Goal: Task Accomplishment & Management: Use online tool/utility

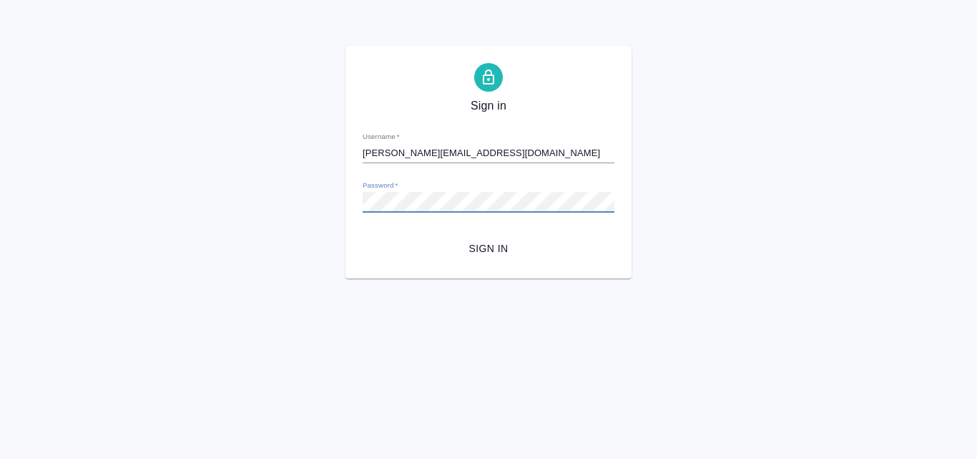
click at [363, 235] on button "Sign in" at bounding box center [489, 248] width 252 height 26
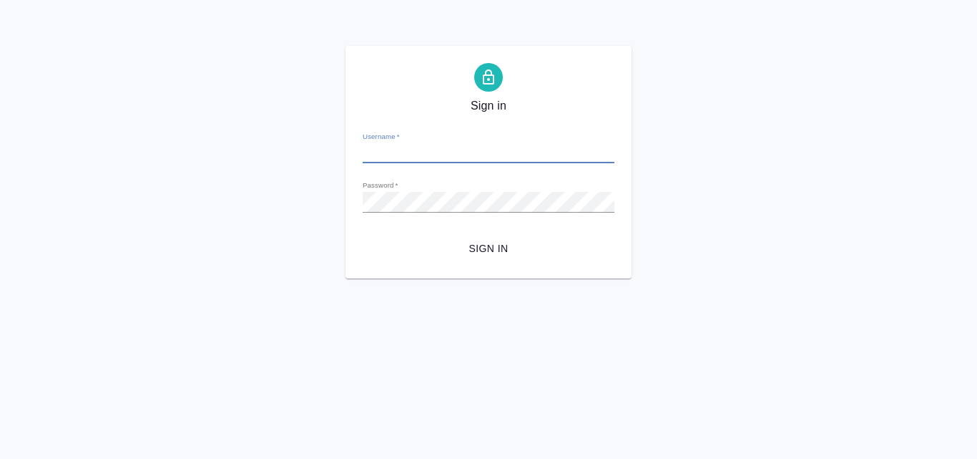
type input "g.harutyunyan@awatera.com"
click at [482, 243] on span "Sign in" at bounding box center [488, 249] width 229 height 18
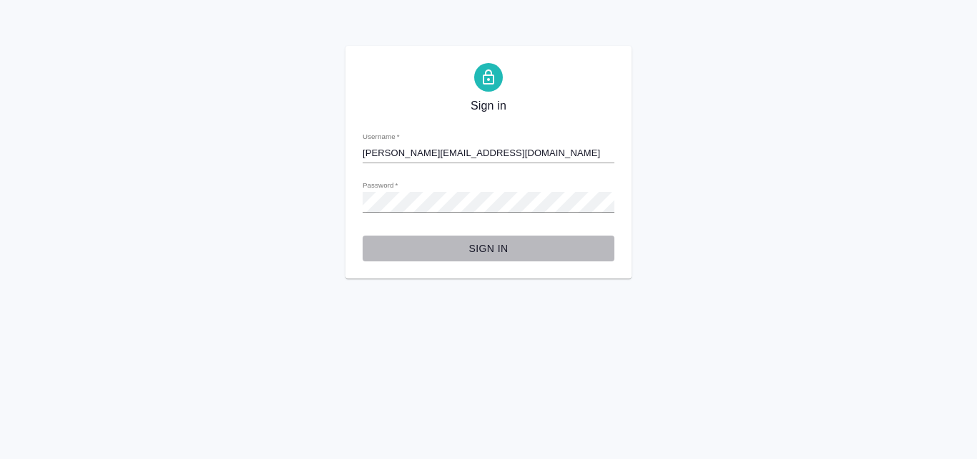
click at [491, 252] on span "Sign in" at bounding box center [488, 249] width 229 height 18
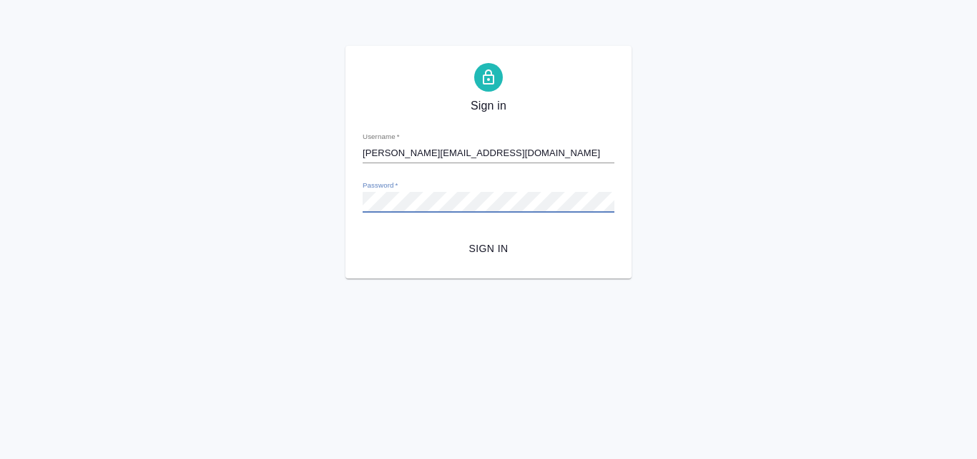
click at [363, 235] on button "Sign in" at bounding box center [489, 248] width 252 height 26
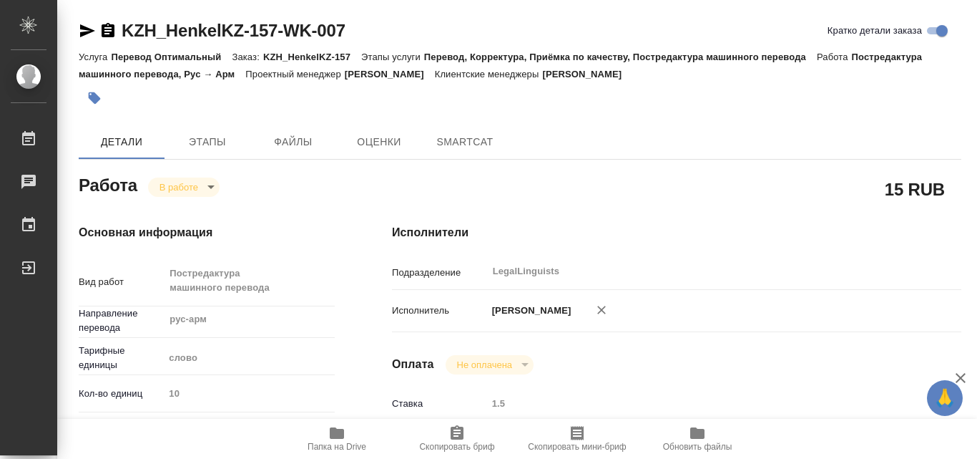
type textarea "x"
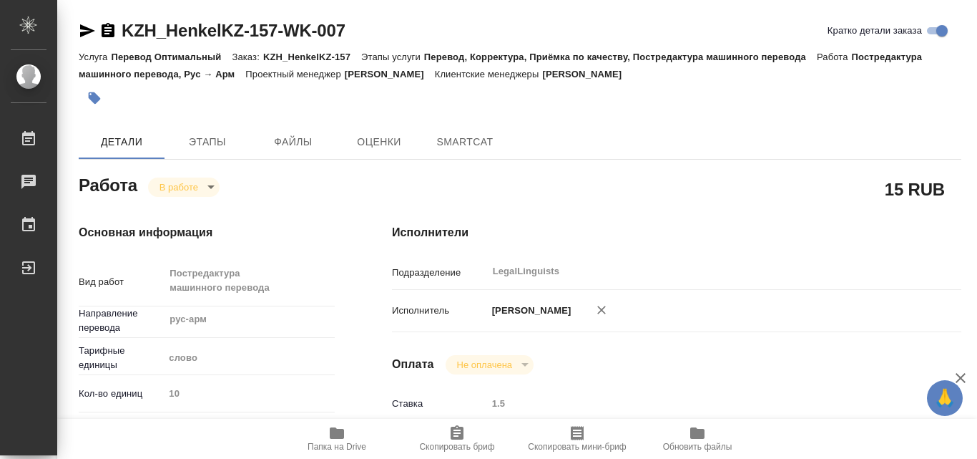
type textarea "x"
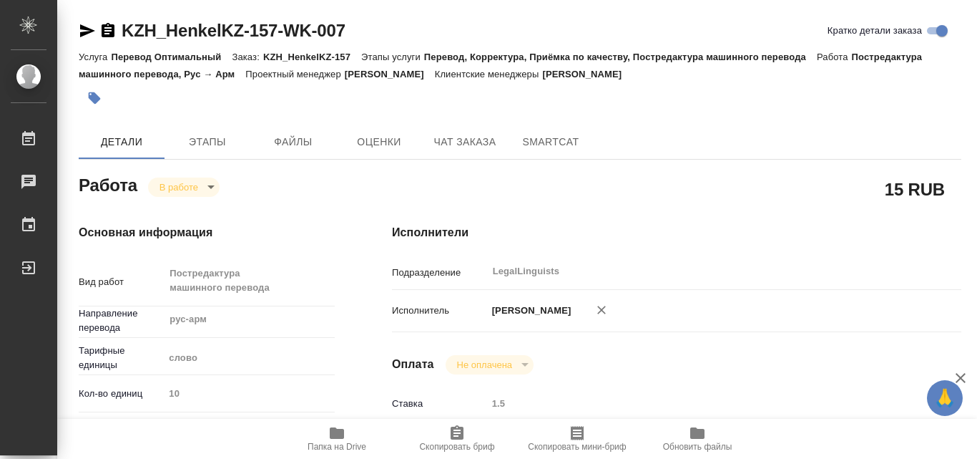
type textarea "x"
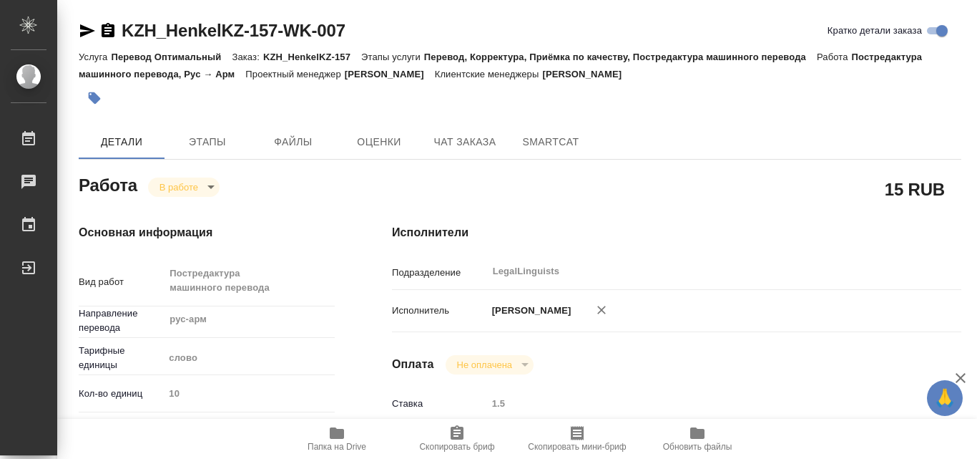
type textarea "x"
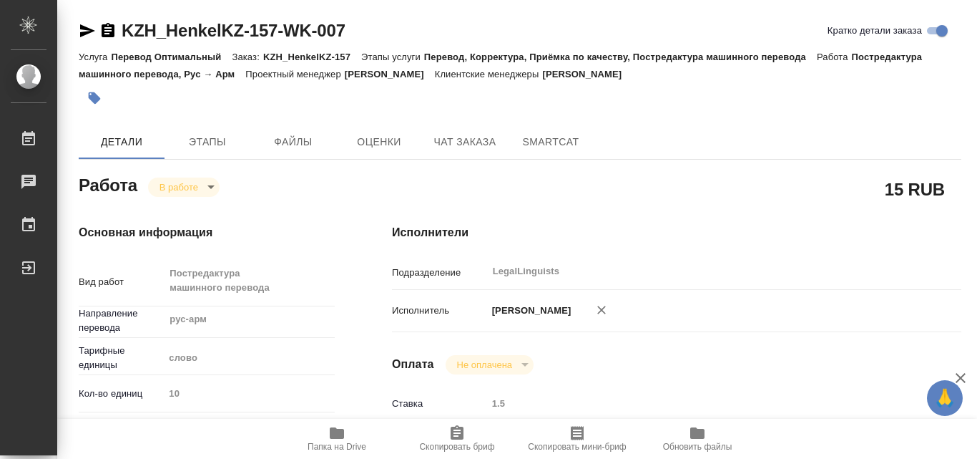
type textarea "x"
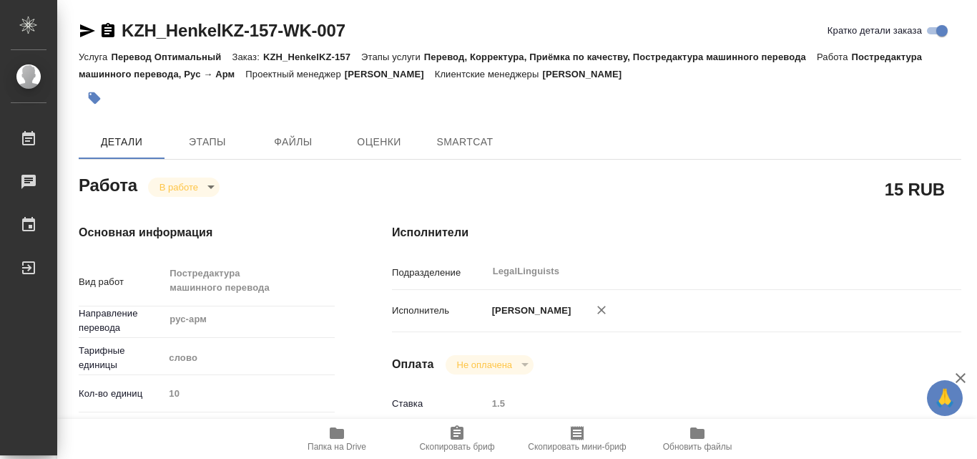
type textarea "x"
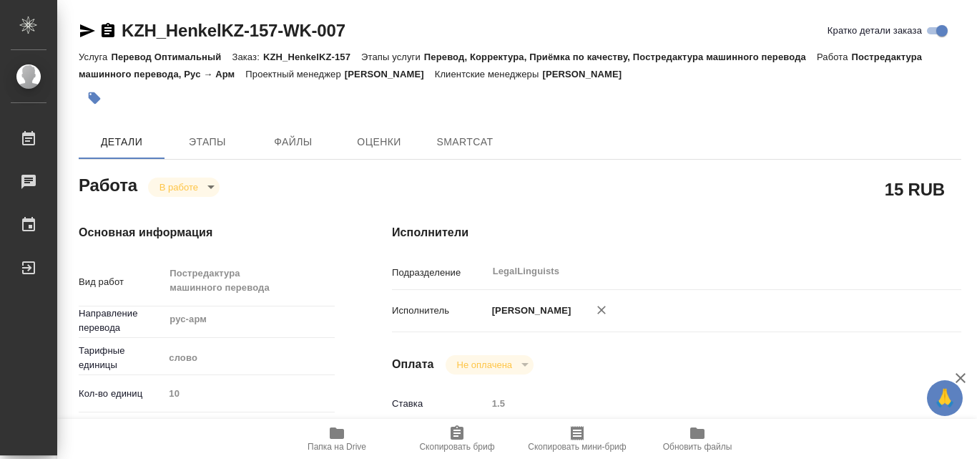
type textarea "x"
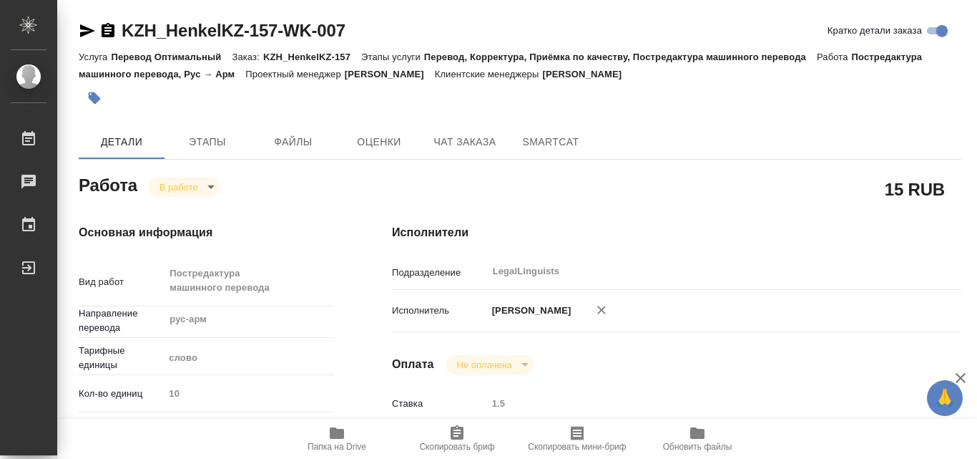
type textarea "x"
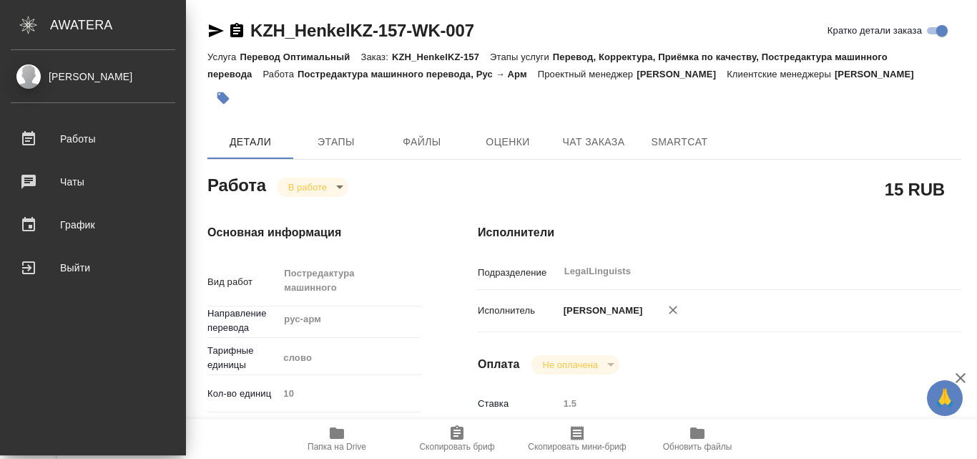
type textarea "x"
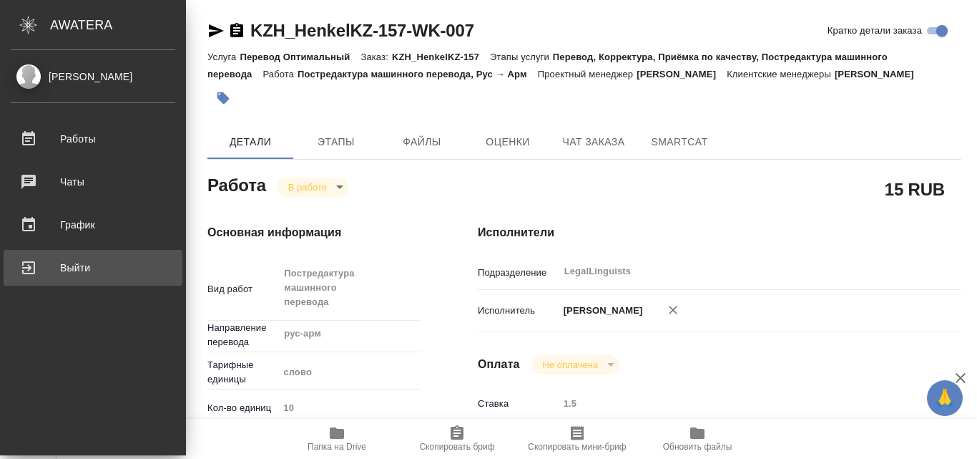
click at [40, 267] on div "Выйти" at bounding box center [93, 267] width 165 height 21
type textarea "x"
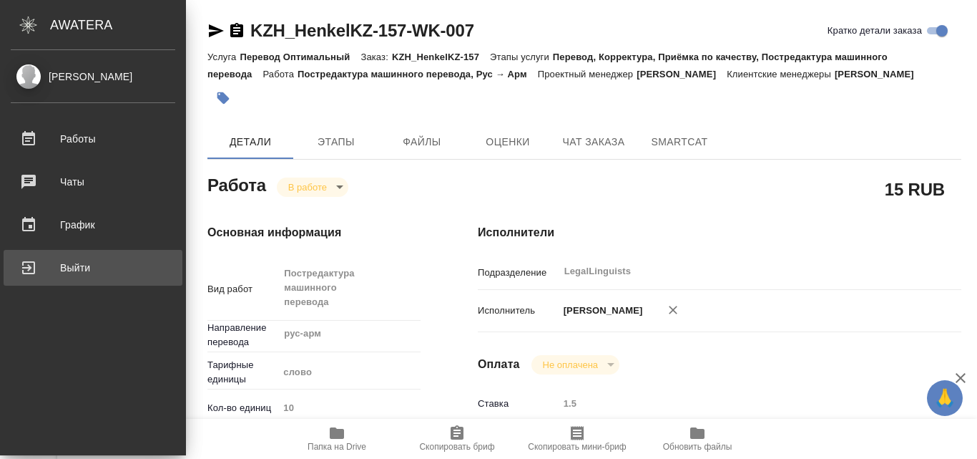
type textarea "x"
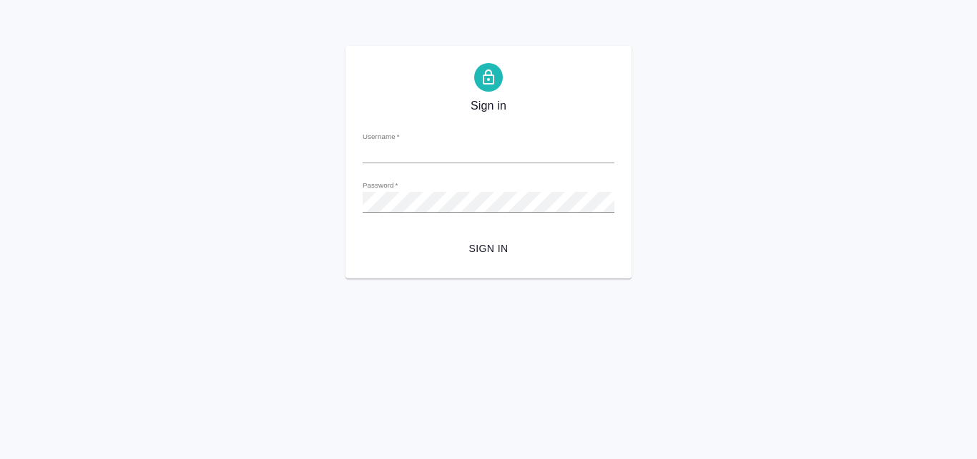
type input "[PERSON_NAME][EMAIL_ADDRESS][DOMAIN_NAME]"
click at [495, 247] on span "Sign in" at bounding box center [488, 249] width 229 height 18
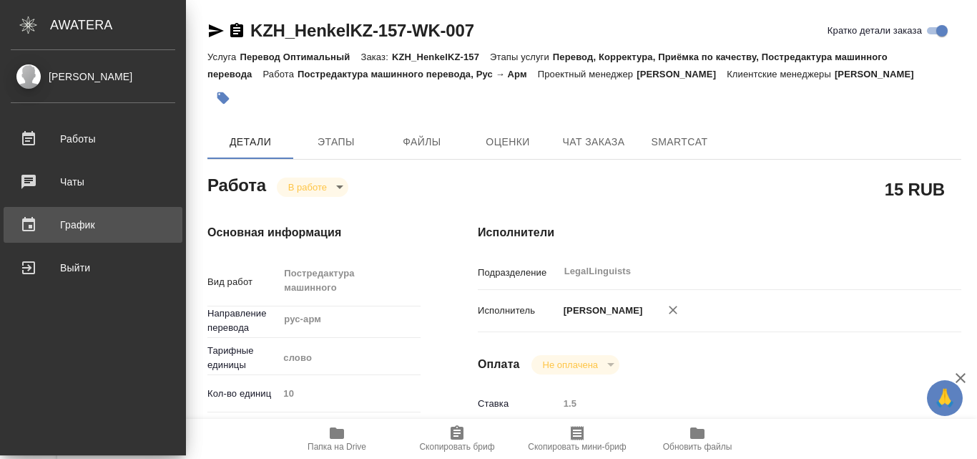
click at [52, 223] on div "График" at bounding box center [93, 224] width 165 height 21
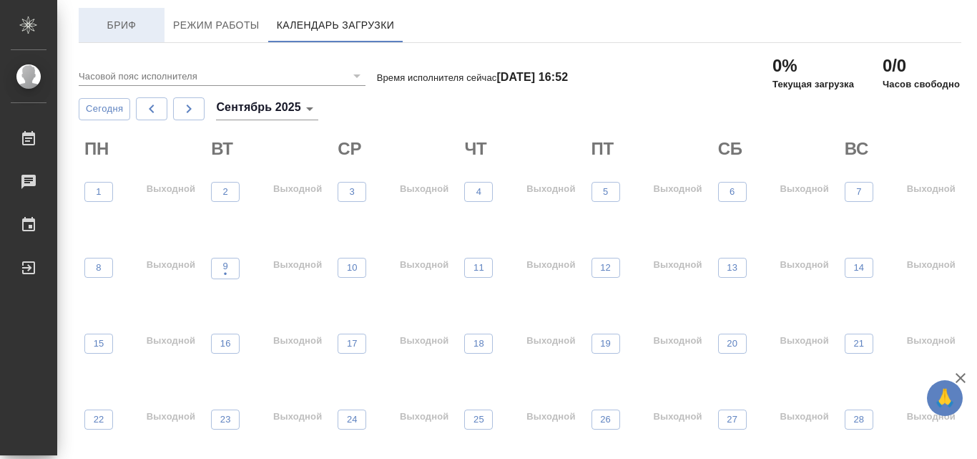
click at [127, 23] on span "Бриф" at bounding box center [121, 25] width 69 height 18
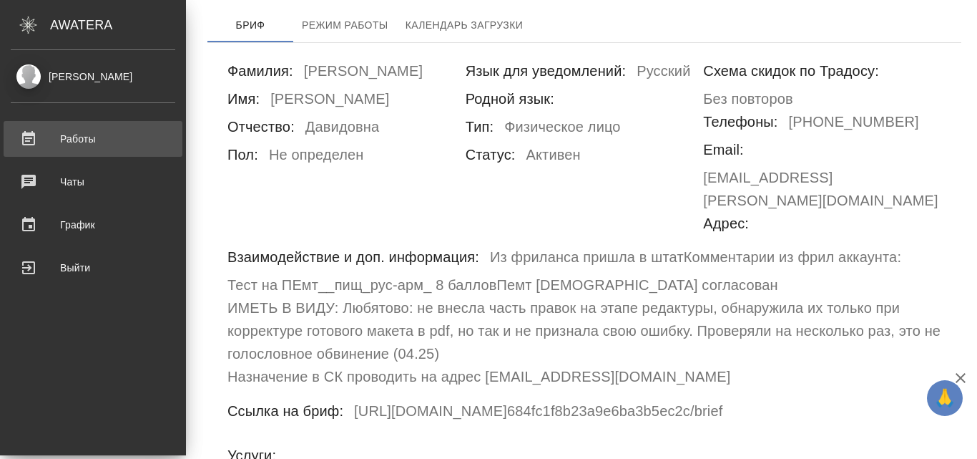
click at [25, 135] on div "Работы" at bounding box center [93, 138] width 165 height 21
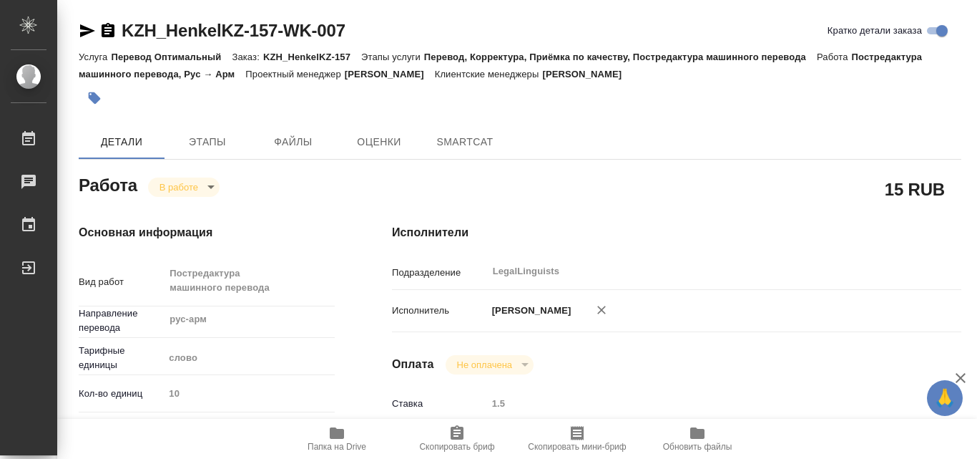
type textarea "x"
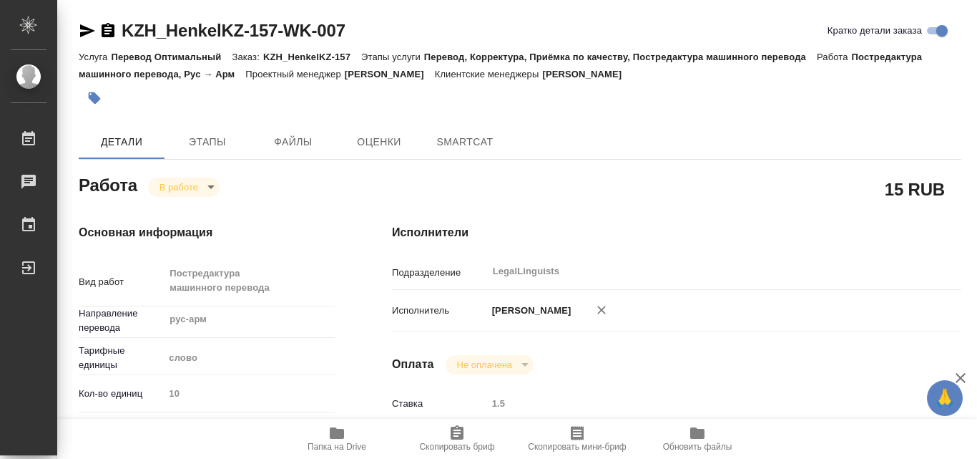
type textarea "x"
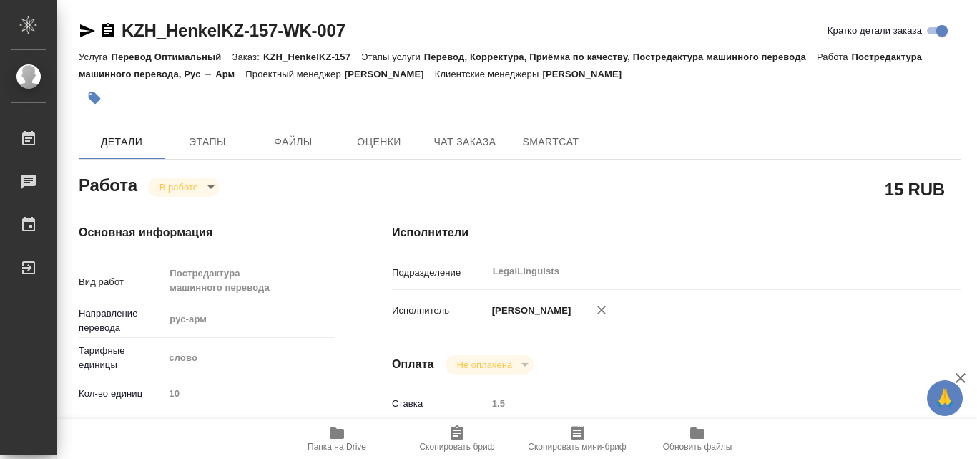
type textarea "x"
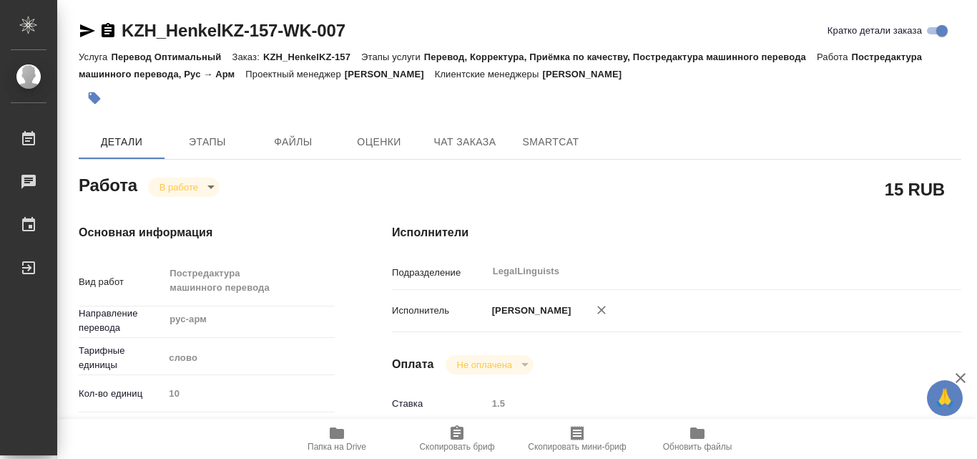
type textarea "x"
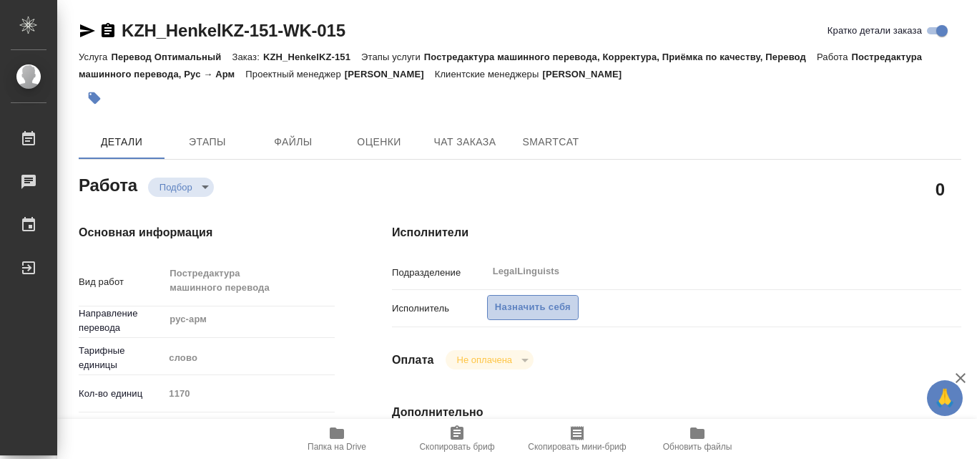
click at [528, 303] on span "Назначить себя" at bounding box center [533, 307] width 76 height 16
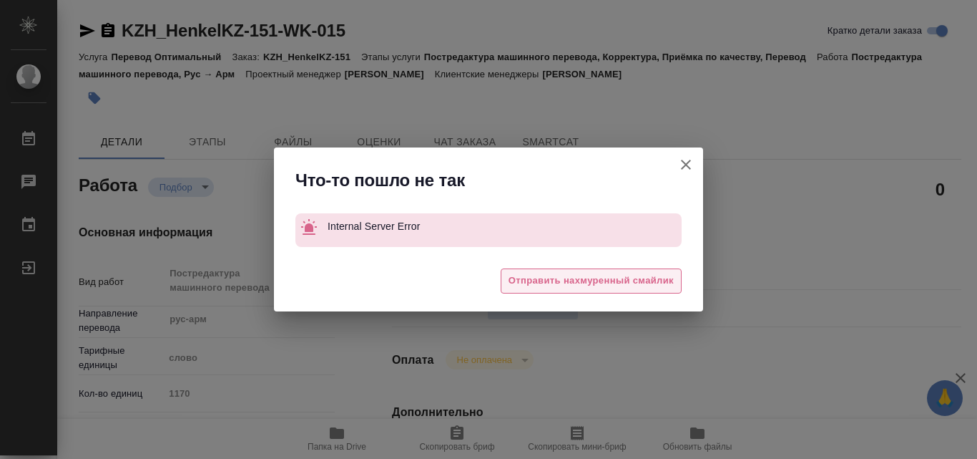
click at [546, 281] on span "Отправить нахмуренный смайлик" at bounding box center [591, 281] width 165 height 16
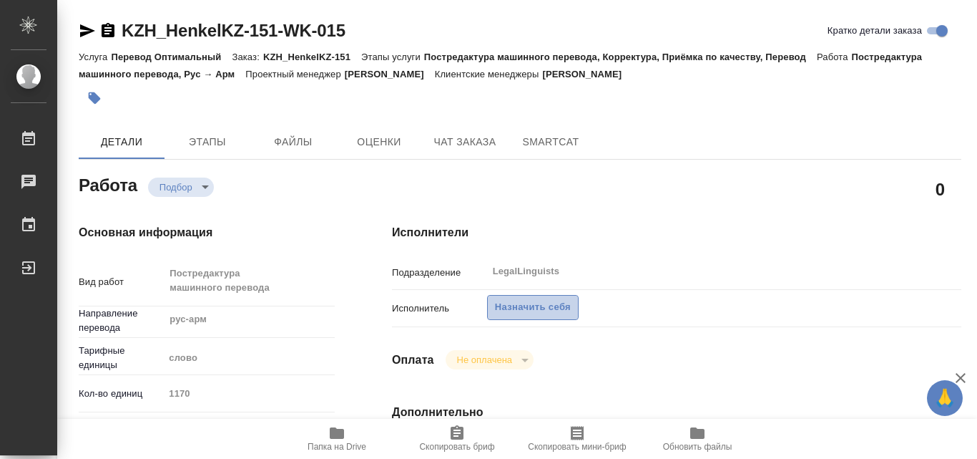
click at [540, 302] on span "Назначить себя" at bounding box center [533, 307] width 76 height 16
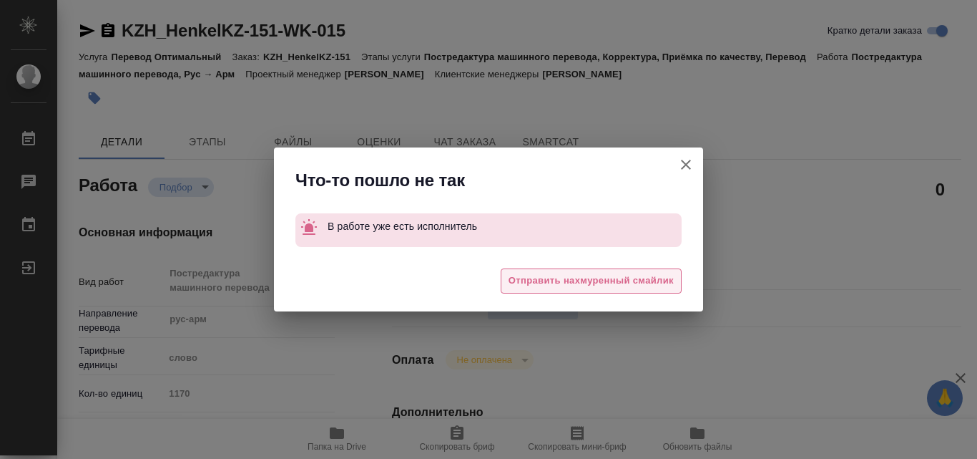
click at [560, 284] on span "Отправить нахмуренный смайлик" at bounding box center [591, 281] width 165 height 16
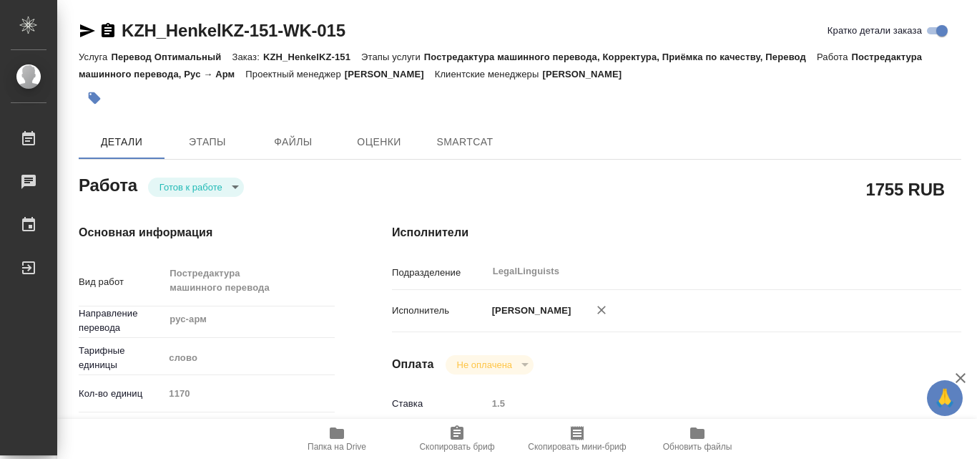
type textarea "x"
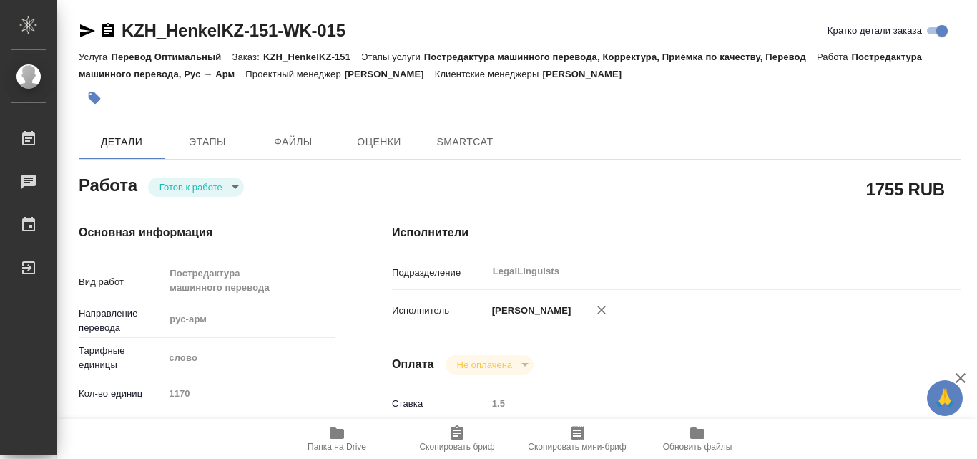
type textarea "x"
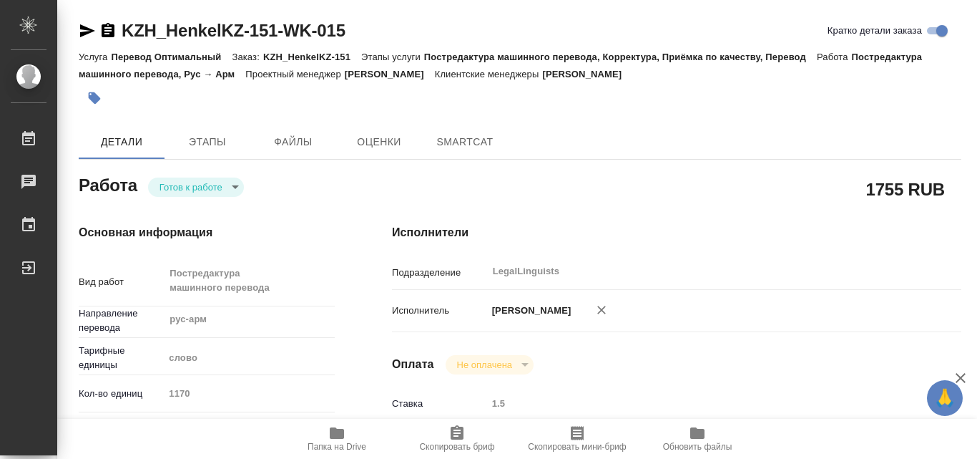
type textarea "x"
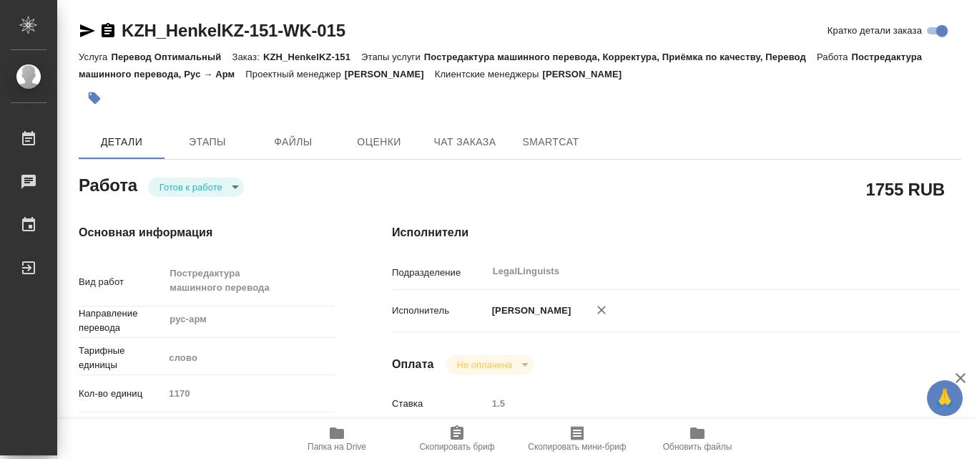
type textarea "x"
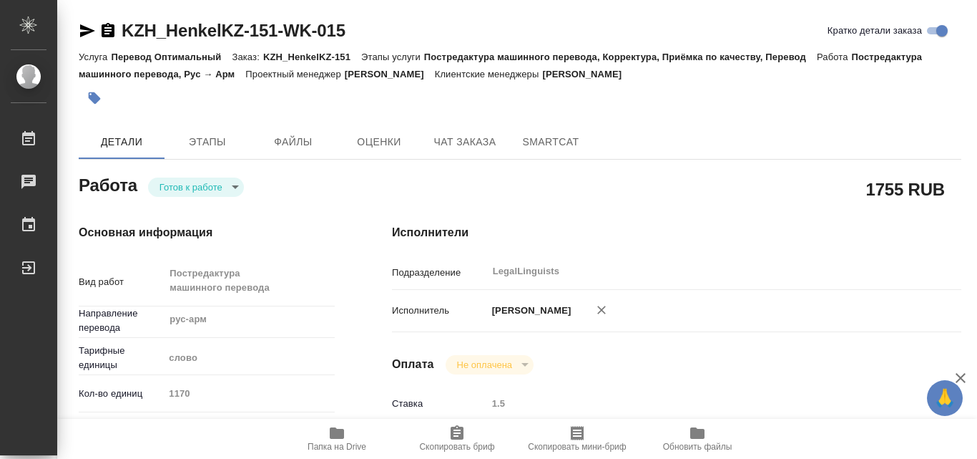
type textarea "x"
